Goal: Task Accomplishment & Management: Use online tool/utility

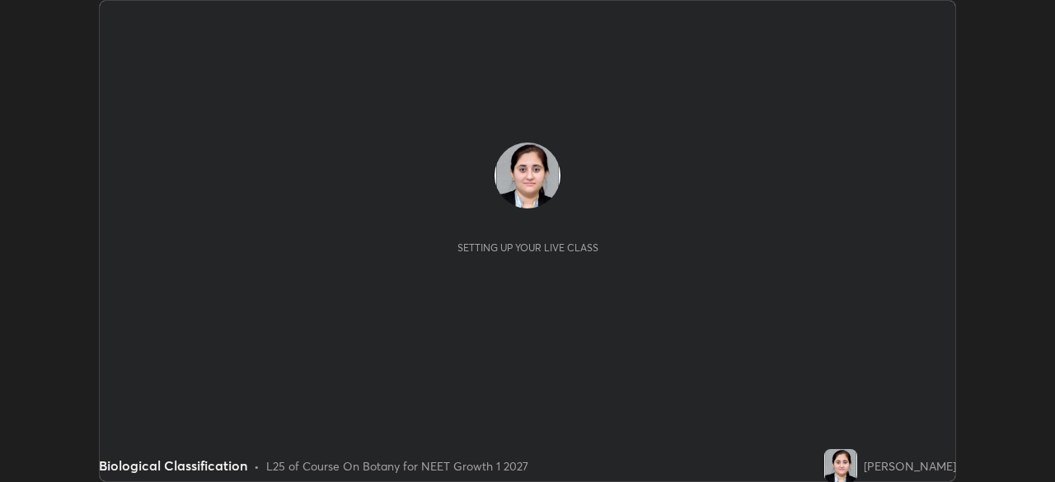
scroll to position [482, 1054]
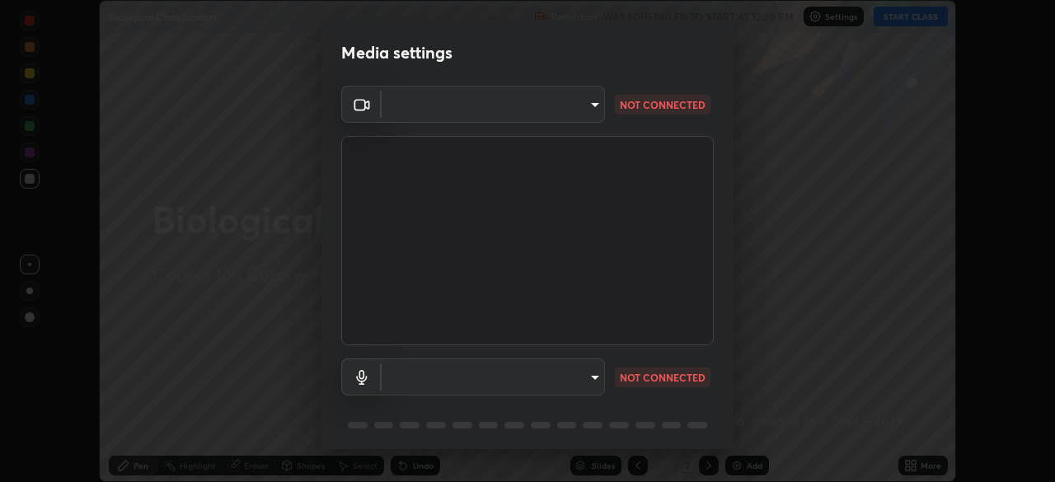
type input "1e49b53be58bf3658c32ba4c8e2538d2601885ca91182b01ba969948c87b8f29"
type input "c479ae5917e81ca6c629835639d3c14d73be07d1eae9ad26bfc29371bbaeb756"
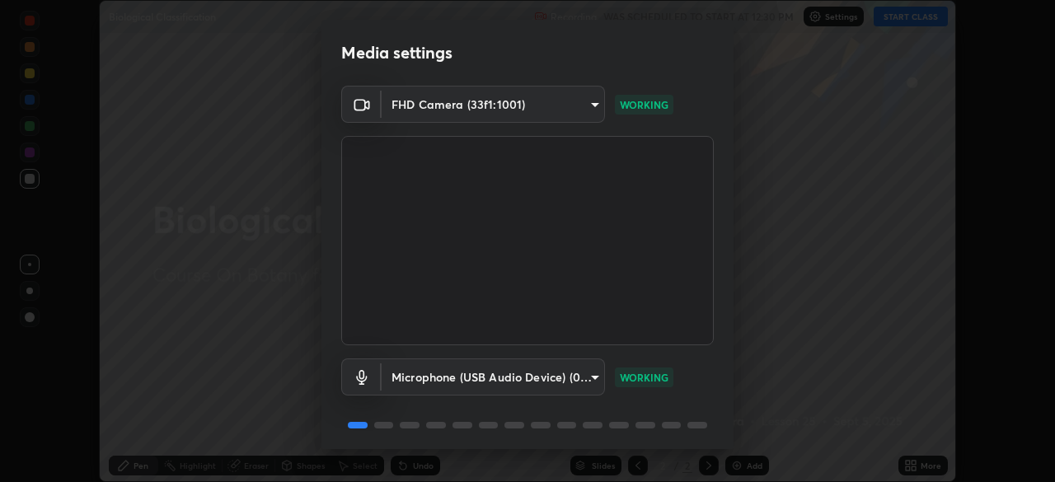
scroll to position [59, 0]
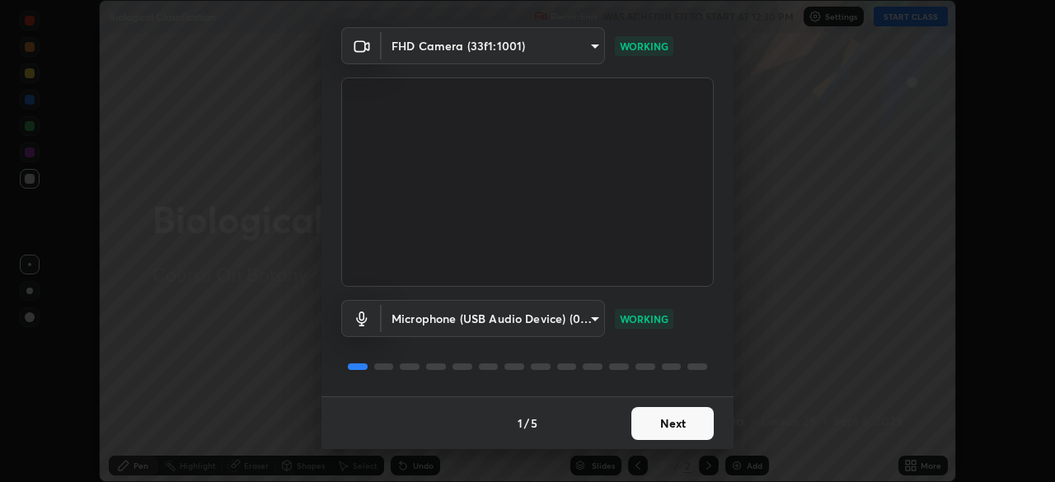
click at [653, 420] on button "Next" at bounding box center [672, 423] width 82 height 33
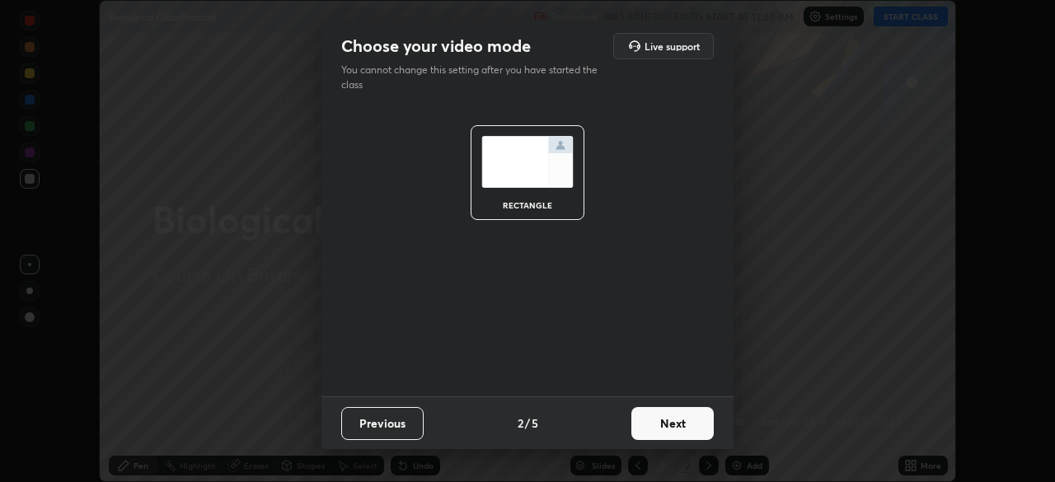
click at [659, 425] on button "Next" at bounding box center [672, 423] width 82 height 33
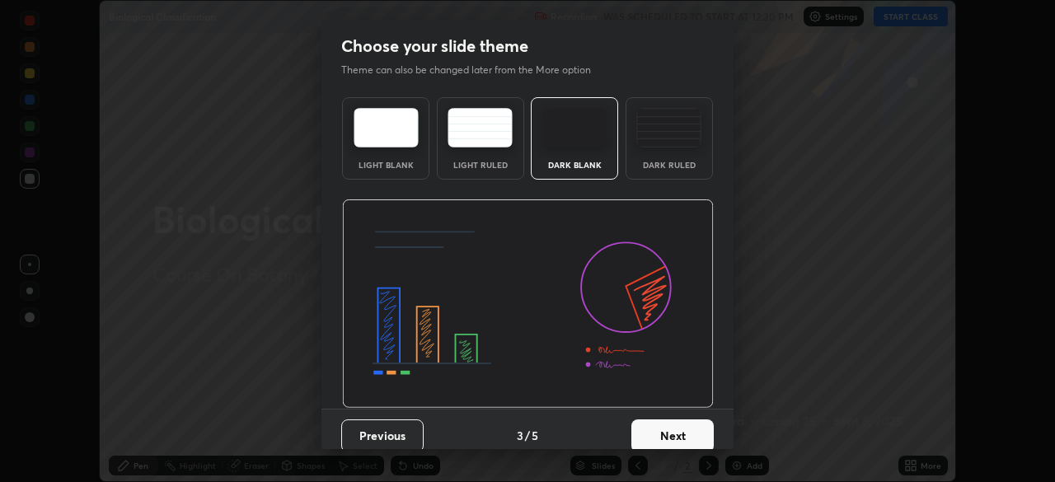
click at [659, 425] on button "Next" at bounding box center [672, 436] width 82 height 33
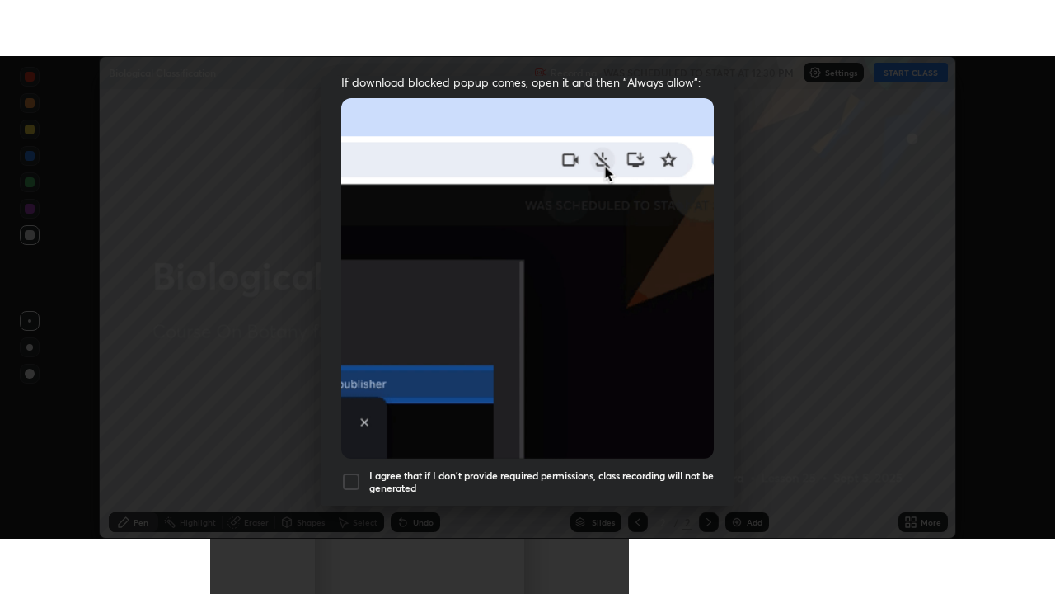
scroll to position [395, 0]
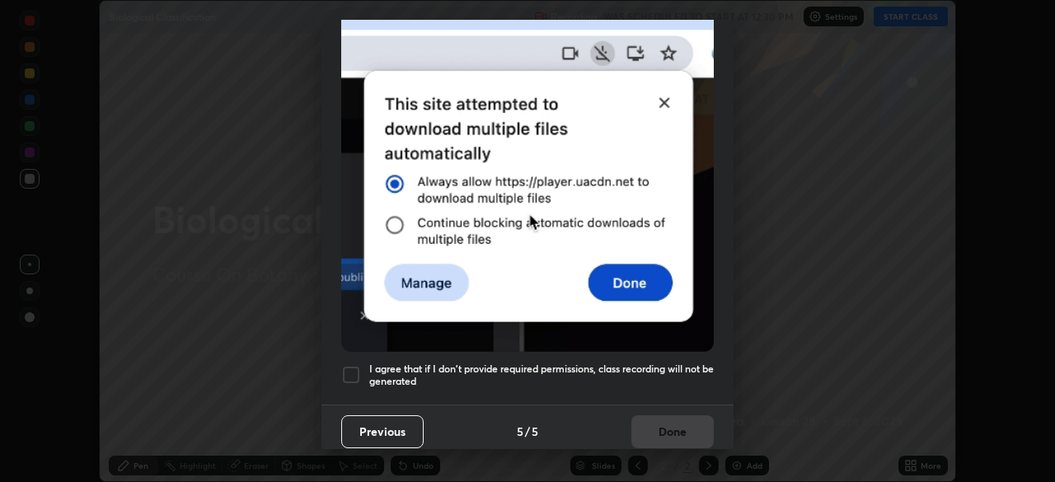
click at [343, 365] on div at bounding box center [351, 375] width 20 height 20
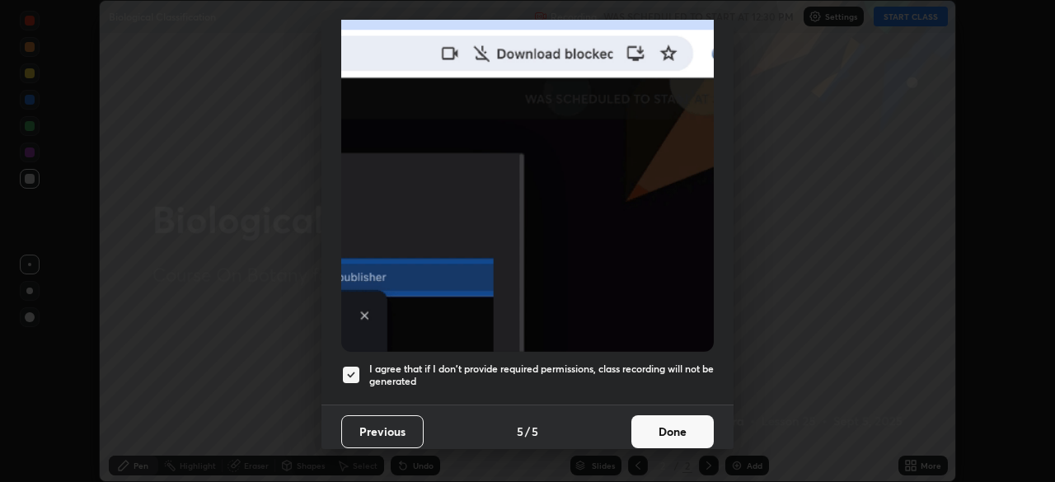
click at [657, 419] on button "Done" at bounding box center [672, 431] width 82 height 33
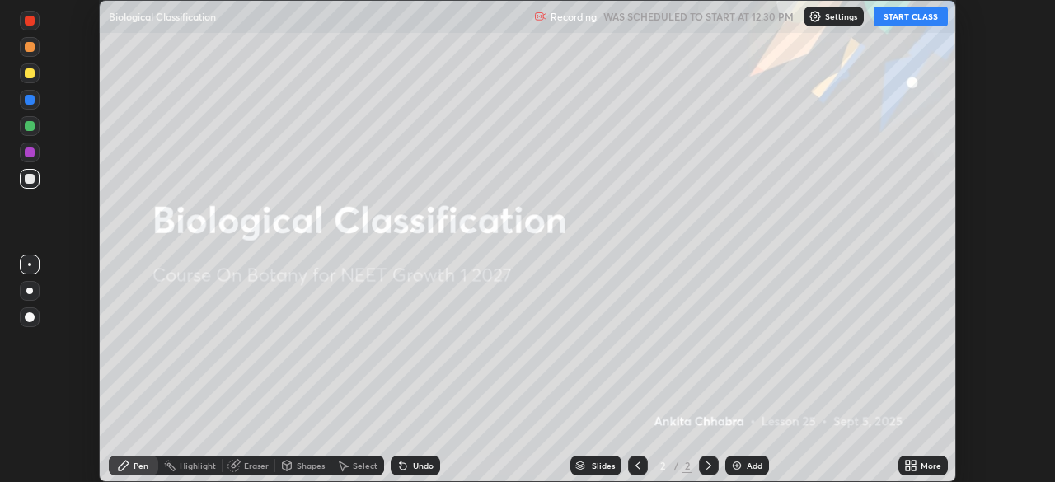
click at [896, 13] on button "START CLASS" at bounding box center [911, 17] width 74 height 20
click at [924, 458] on div "More" at bounding box center [923, 466] width 49 height 20
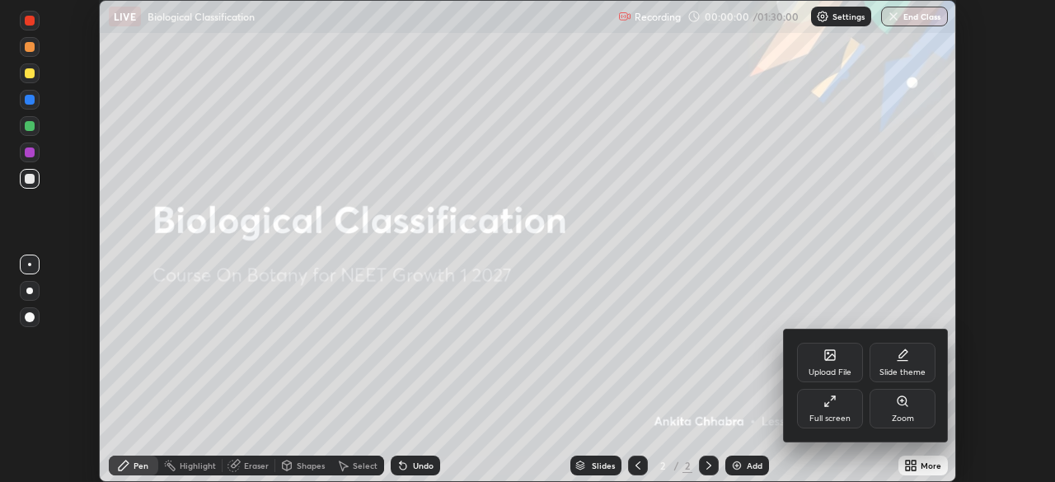
click at [843, 401] on div "Full screen" at bounding box center [830, 409] width 66 height 40
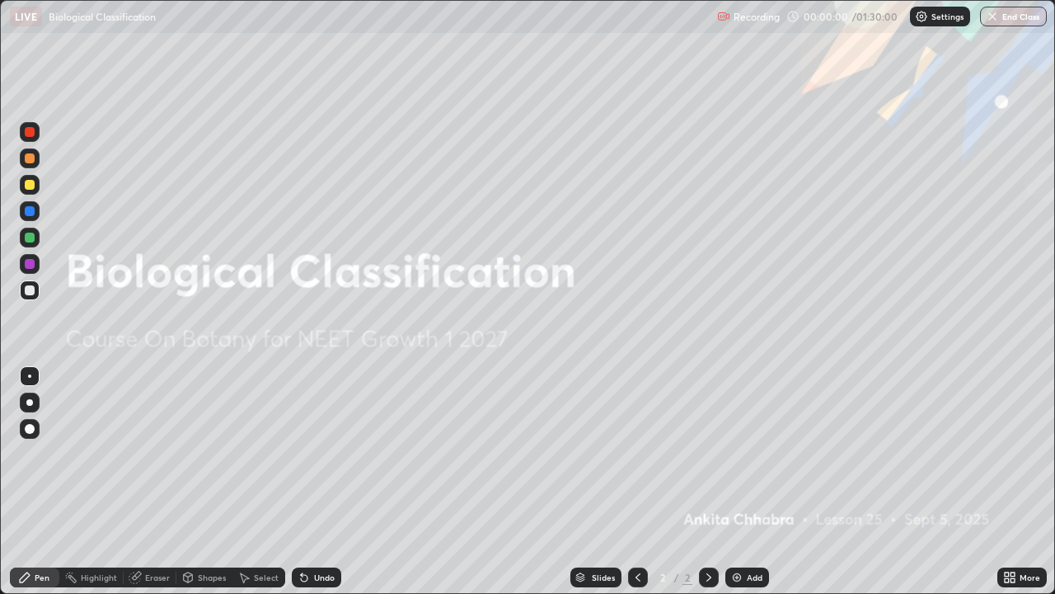
scroll to position [594, 1055]
